Goal: Information Seeking & Learning: Learn about a topic

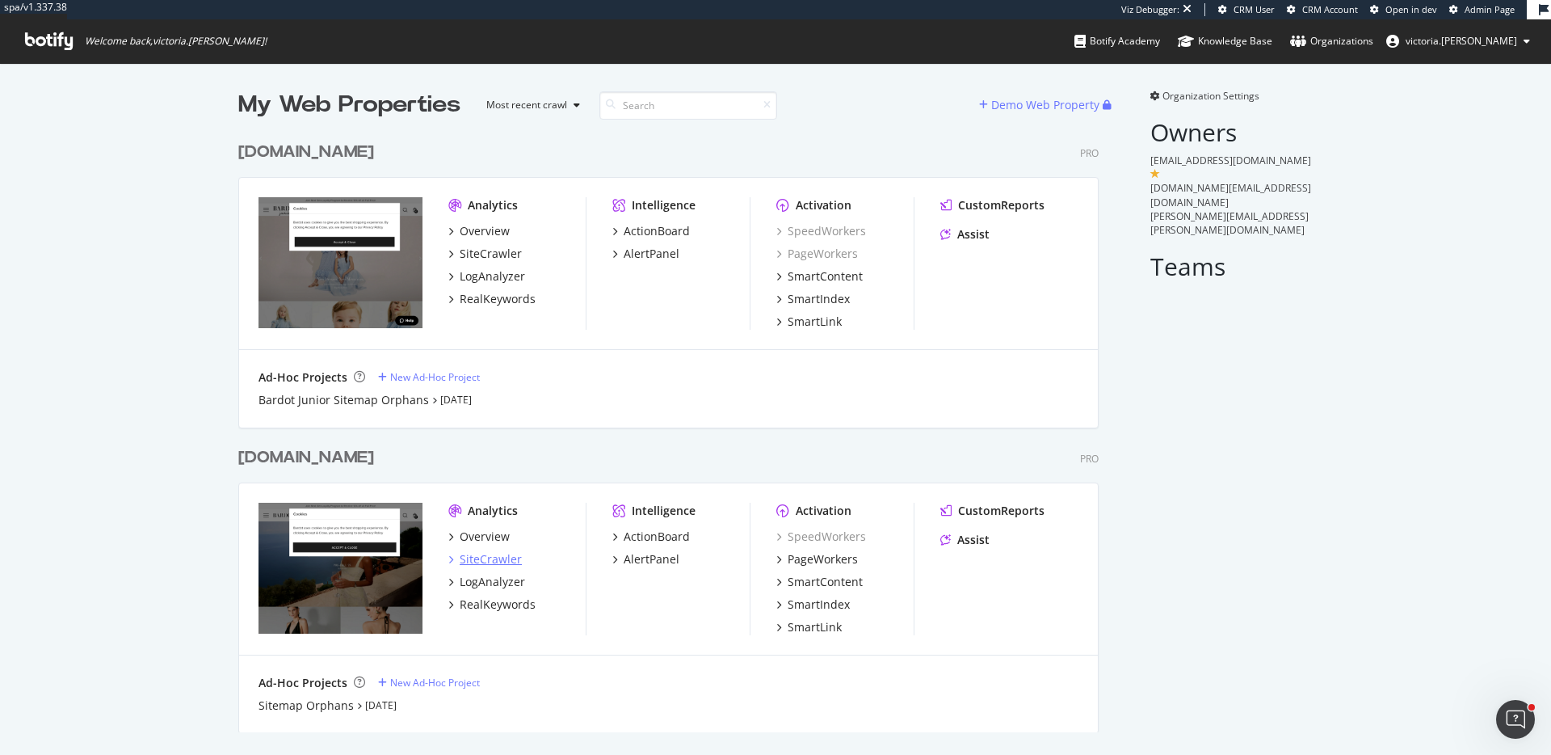
click at [486, 554] on div "SiteCrawler" at bounding box center [491, 559] width 62 height 16
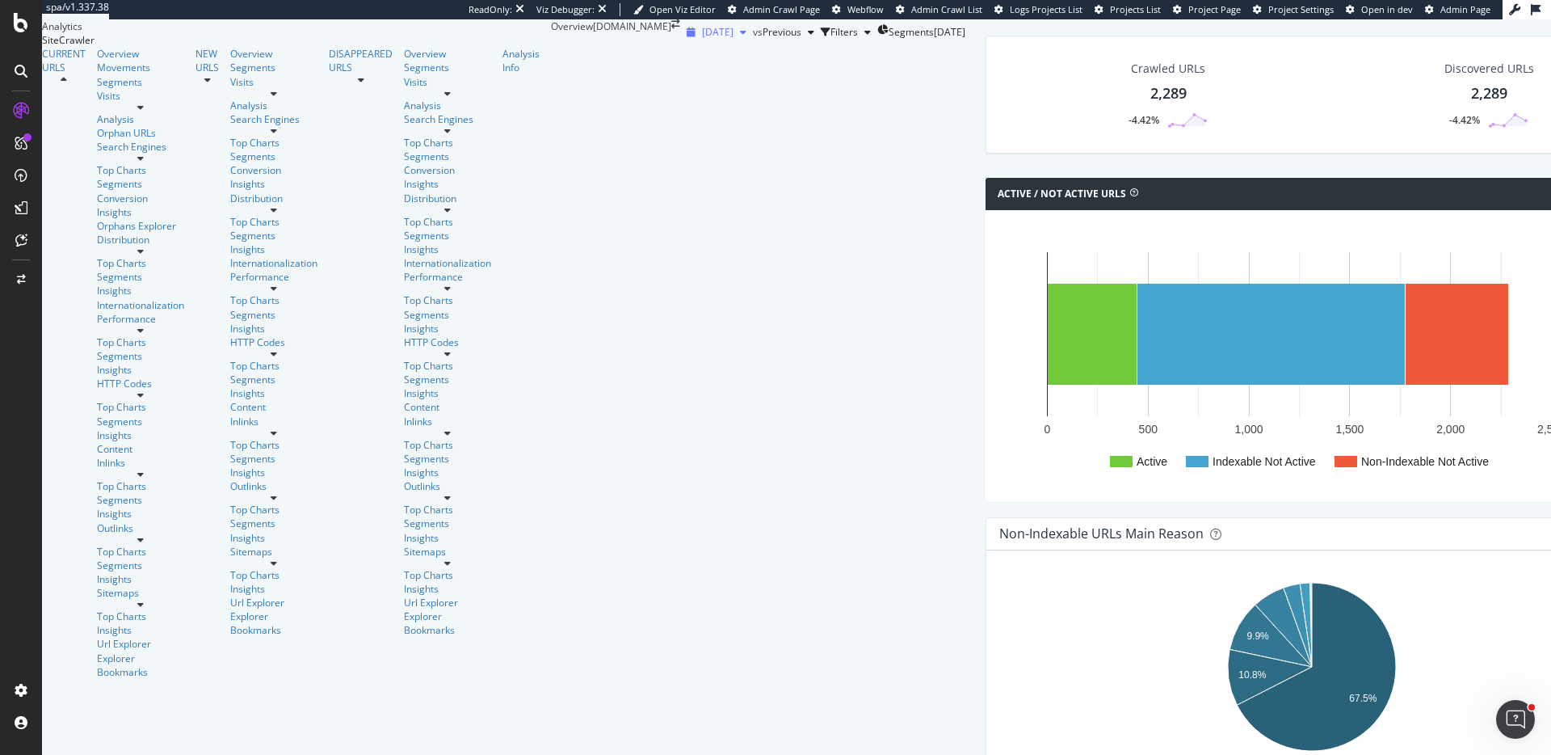
click at [702, 39] on span "2025 Sep. 19th" at bounding box center [718, 32] width 32 height 14
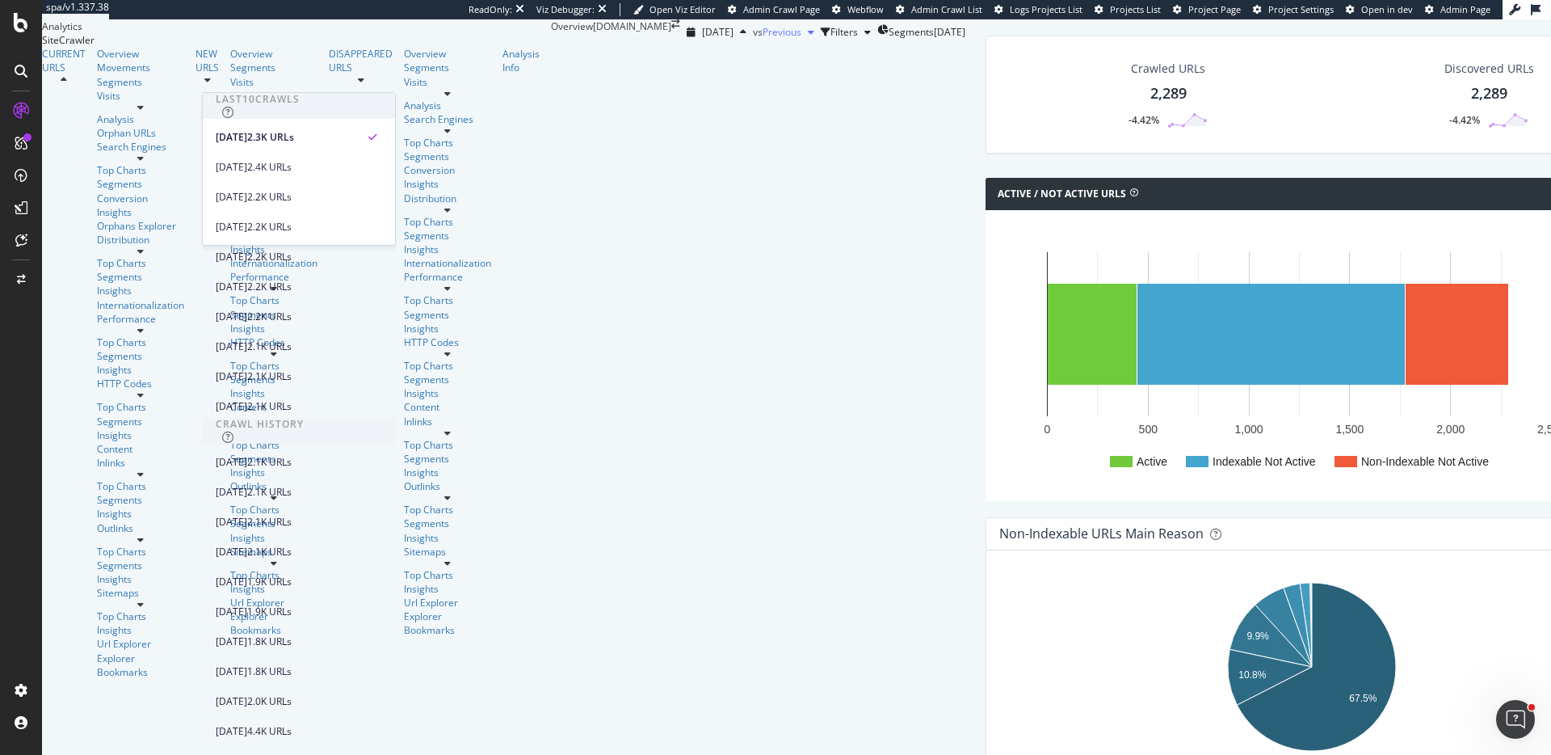
click at [763, 39] on span "Previous" at bounding box center [782, 32] width 39 height 14
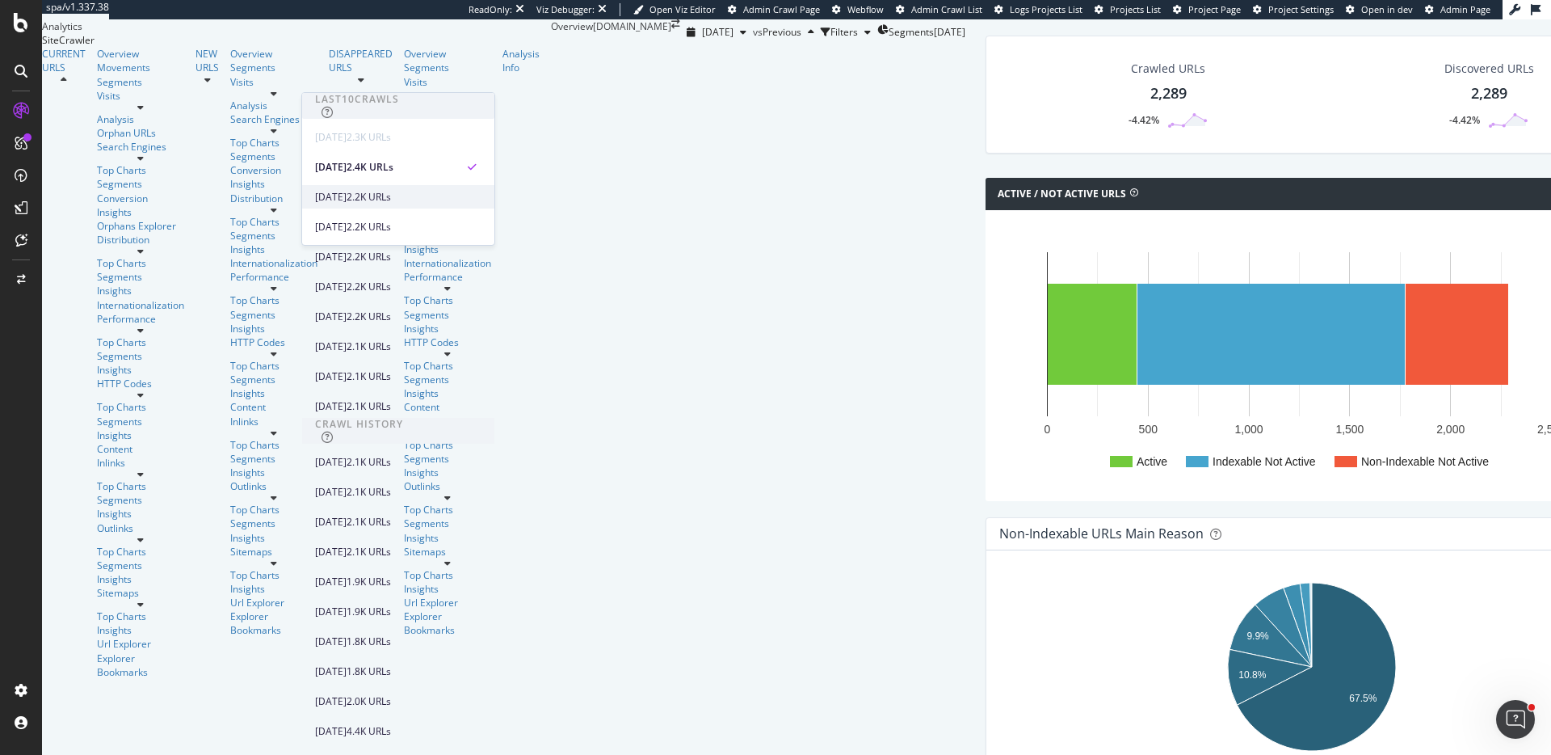
click at [347, 192] on div "2025 Aug. 22nd" at bounding box center [331, 197] width 32 height 15
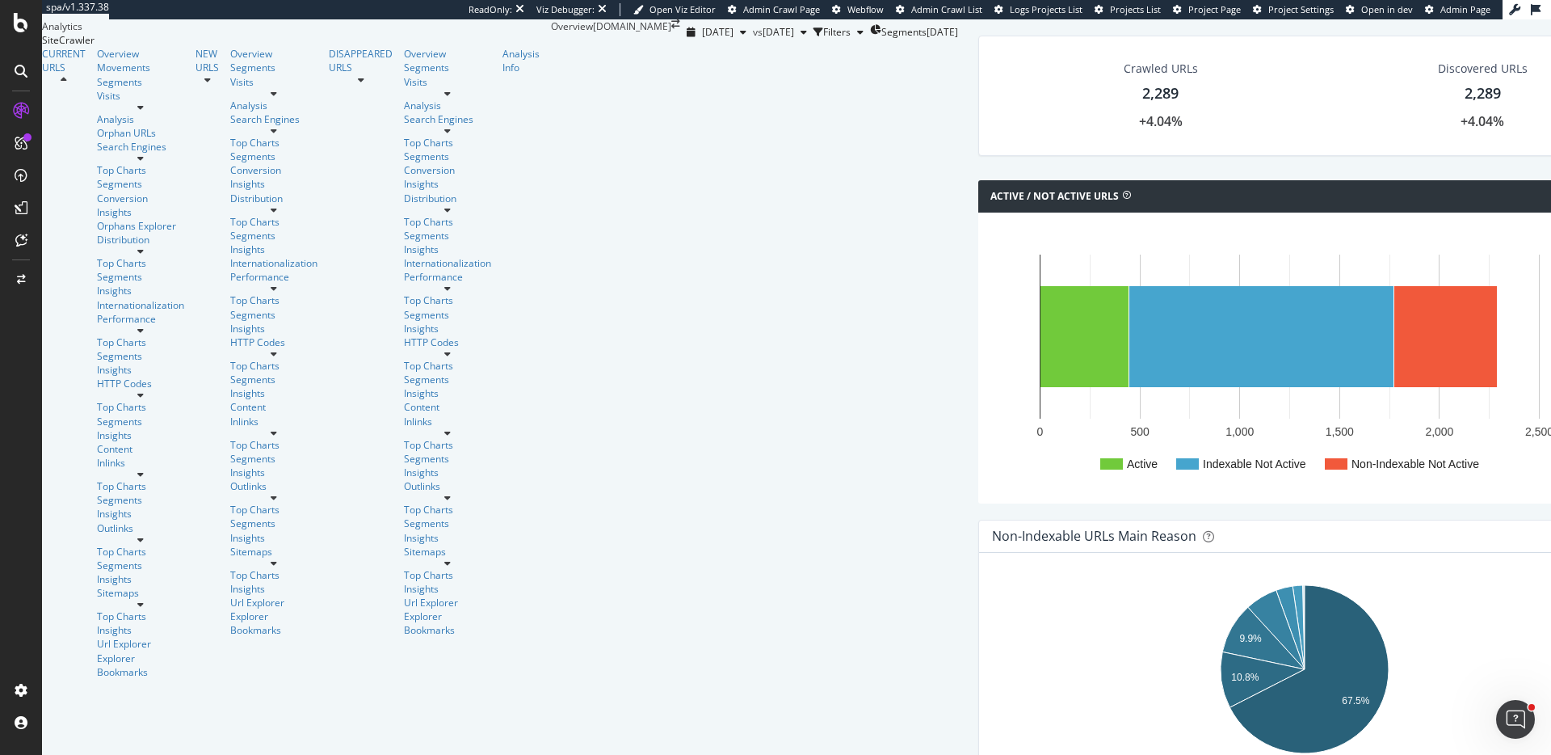
click at [763, 45] on div "2025 Sep. 19th vs 2025 Aug. 22nd Filters Segments 2025-07-08" at bounding box center [819, 32] width 278 height 26
click at [97, 74] on div "Movements" at bounding box center [140, 68] width 87 height 14
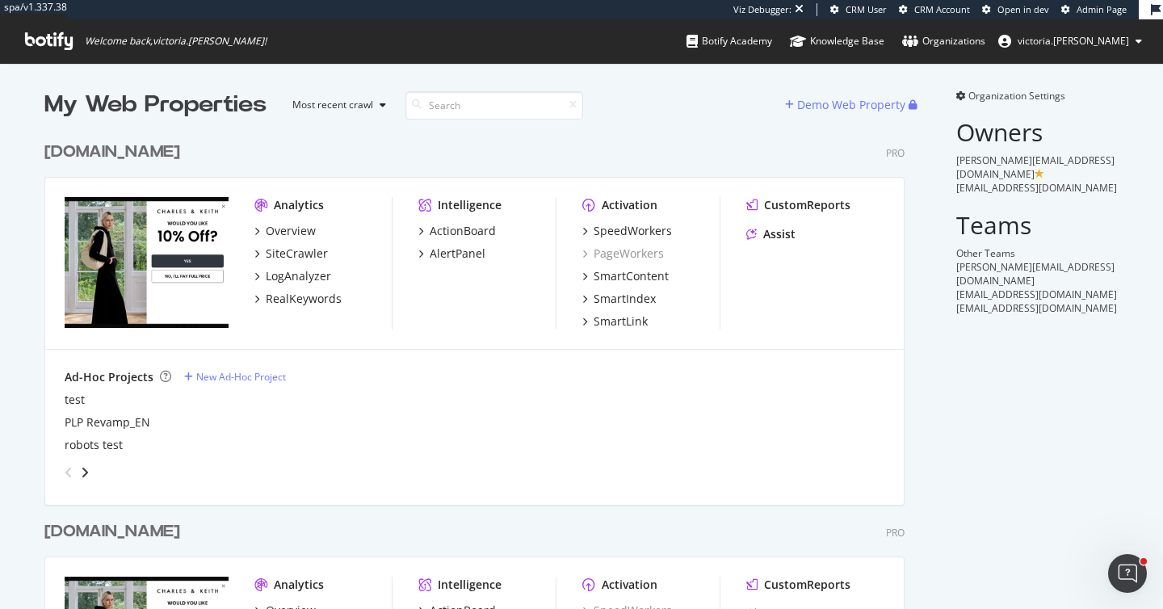
click at [156, 154] on div "[DOMAIN_NAME]" at bounding box center [112, 152] width 136 height 23
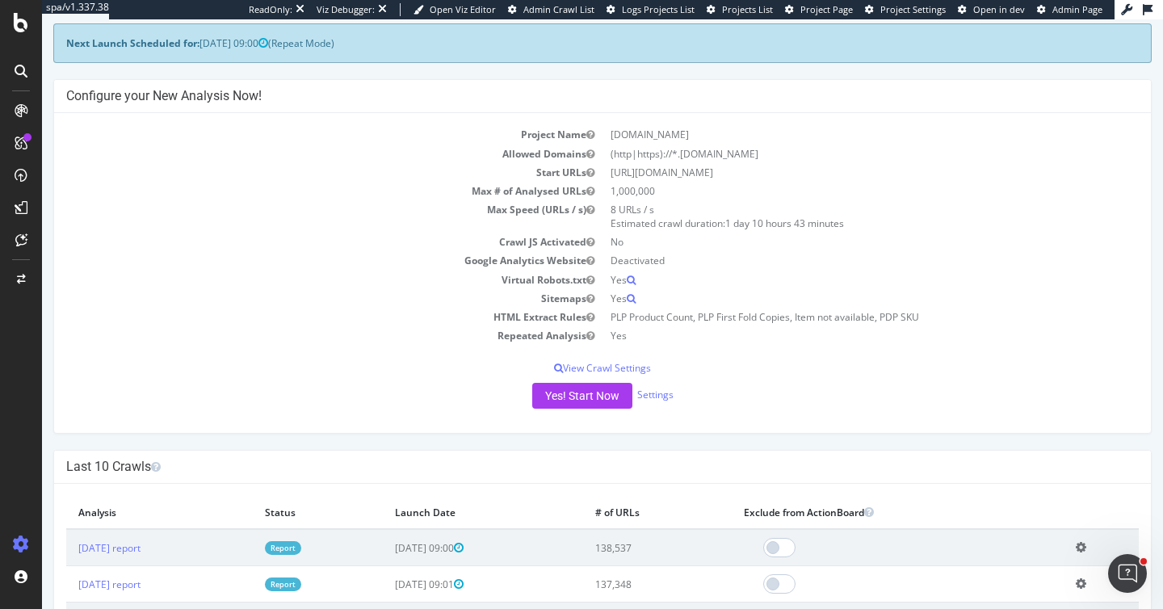
scroll to position [282, 0]
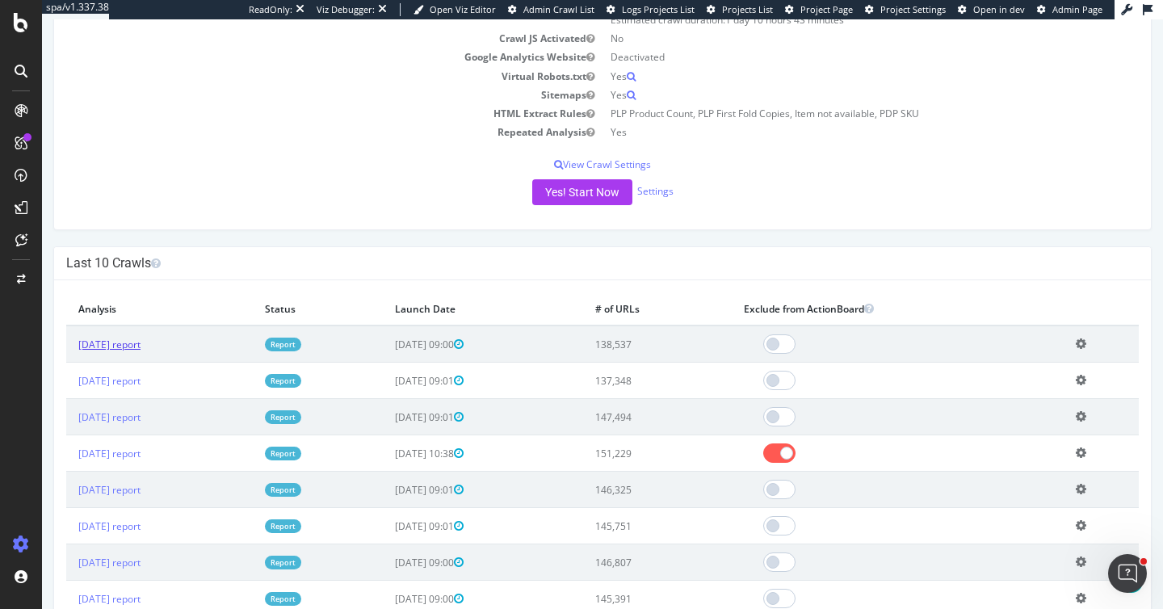
click at [141, 347] on link "2025 Sep. 21st report" at bounding box center [109, 345] width 62 height 14
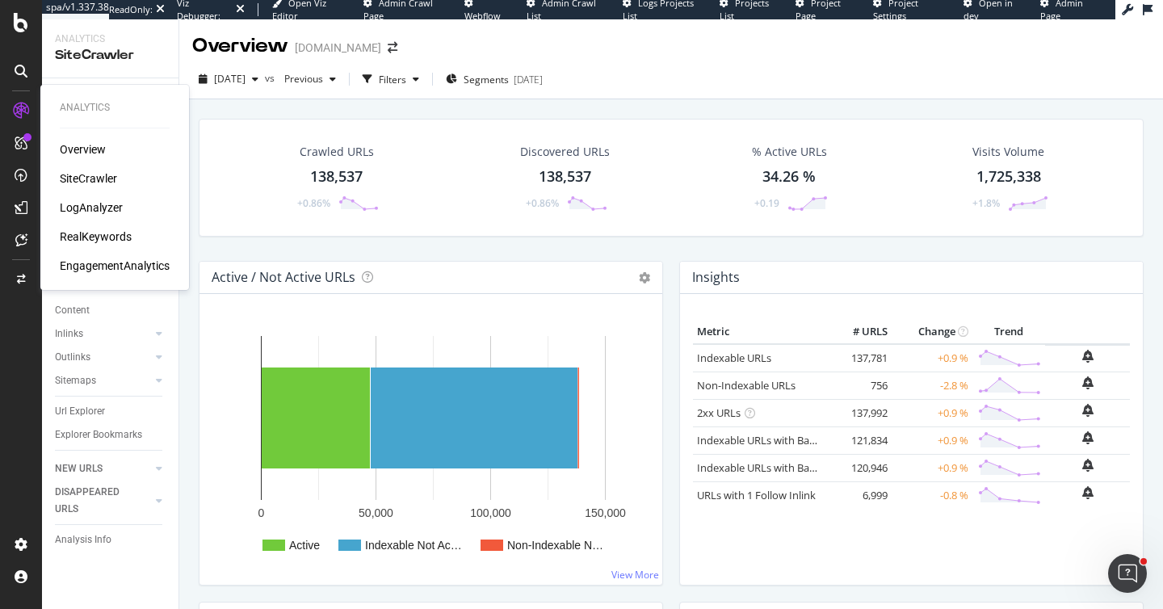
click at [105, 153] on div "Overview" at bounding box center [83, 149] width 46 height 16
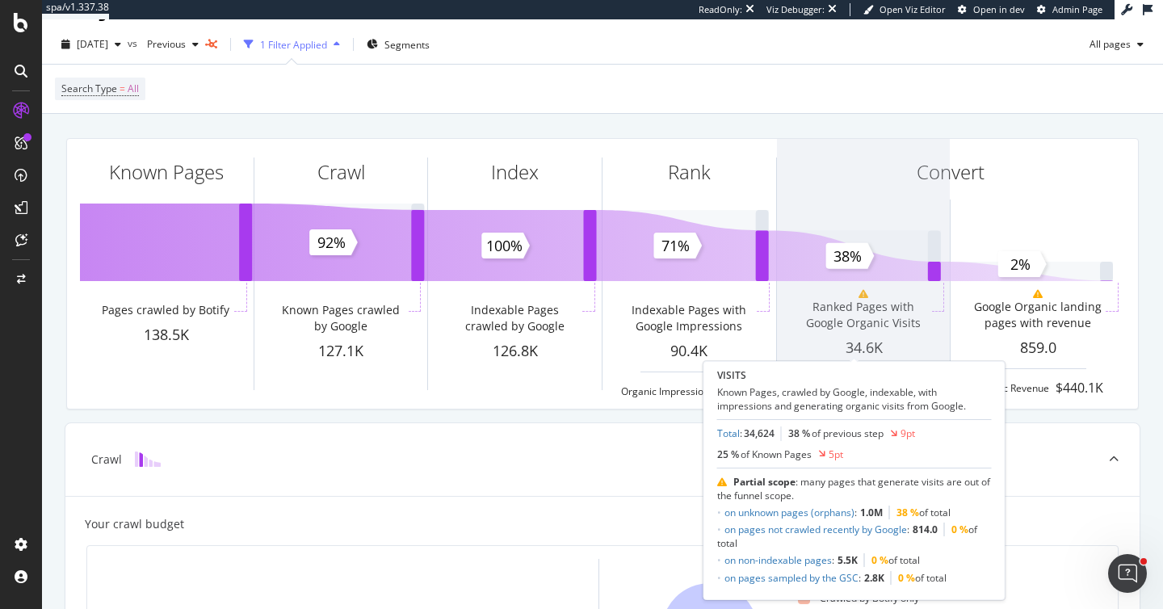
scroll to position [113, 0]
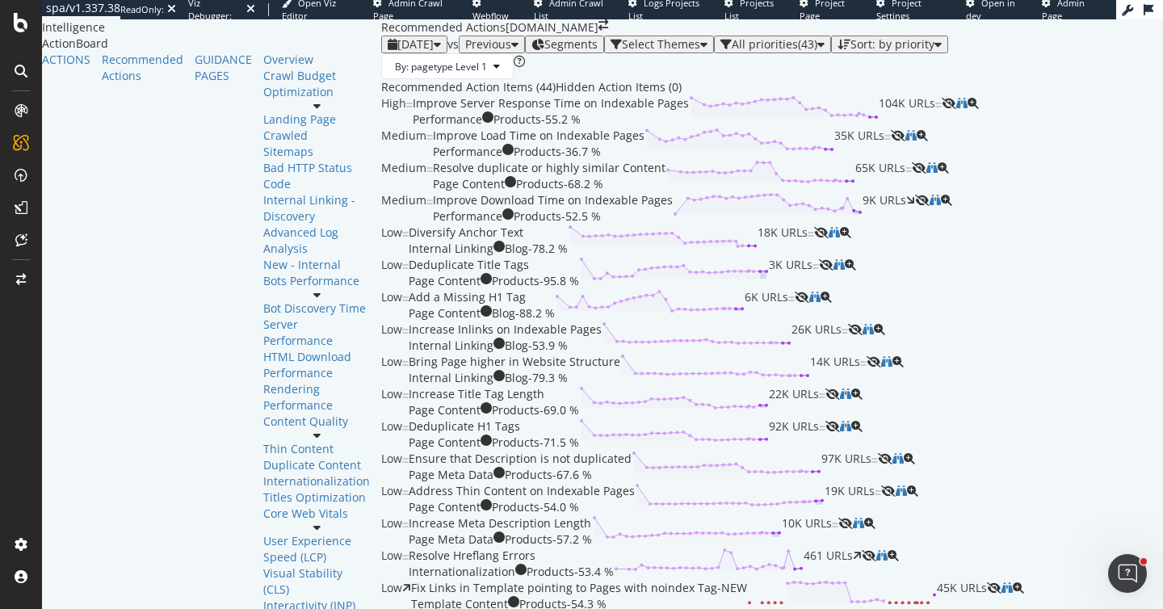
scroll to position [32, 0]
click at [87, 127] on div "SiteCrawler" at bounding box center [67, 120] width 53 height 14
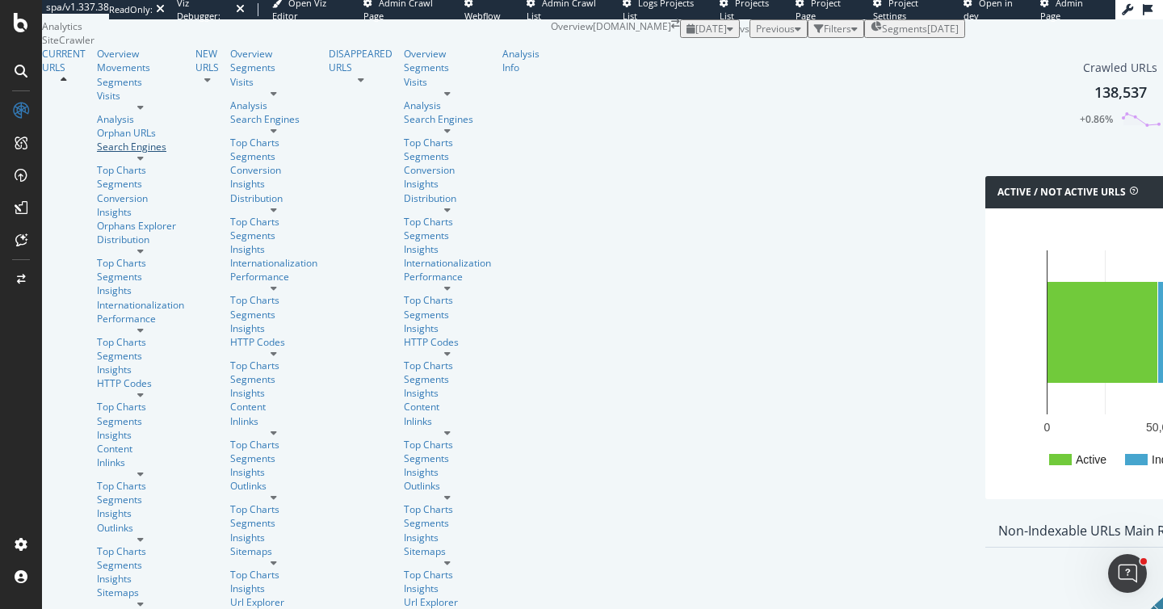
click at [97, 154] on div "Search Engines" at bounding box center [140, 147] width 87 height 14
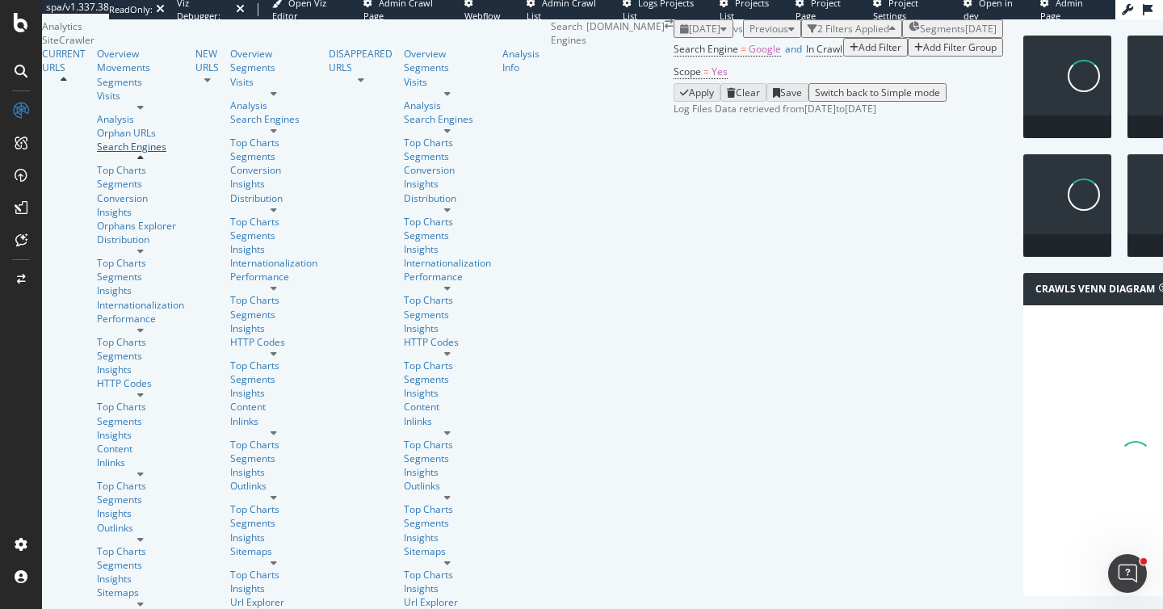
scroll to position [1972, 0]
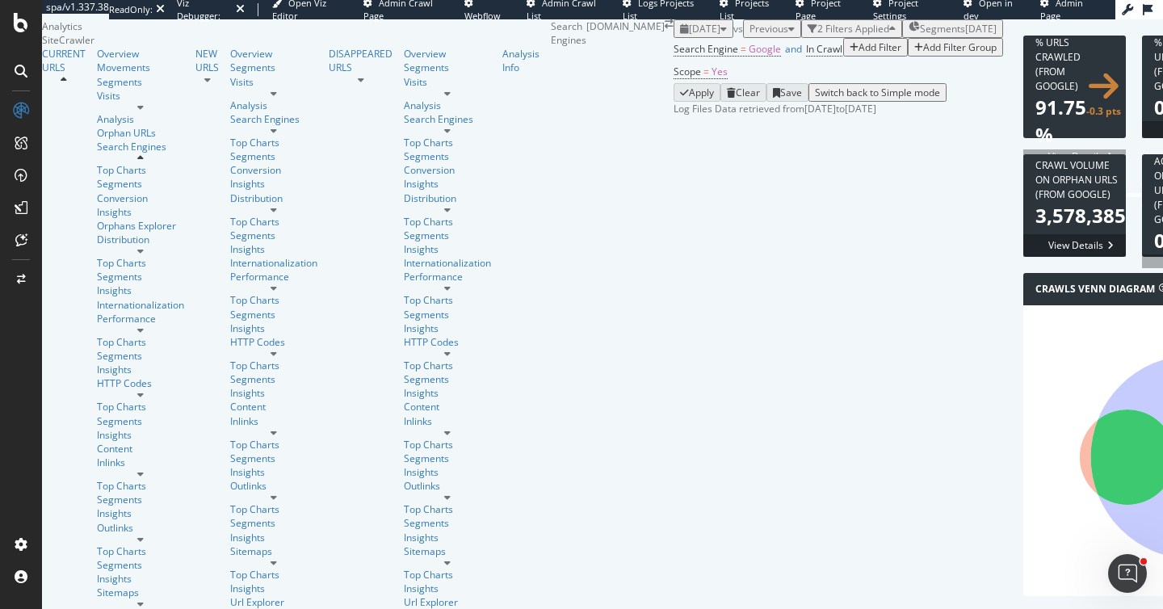
click at [97, 191] on div "Segments" at bounding box center [140, 184] width 87 height 14
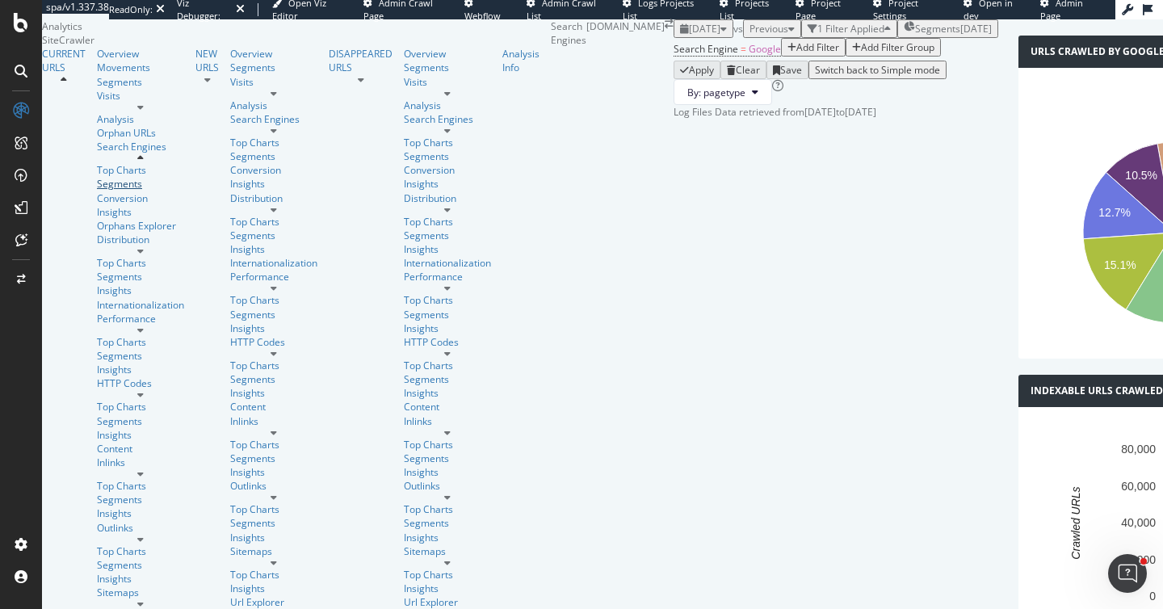
scroll to position [2087, 0]
